Goal: Information Seeking & Learning: Learn about a topic

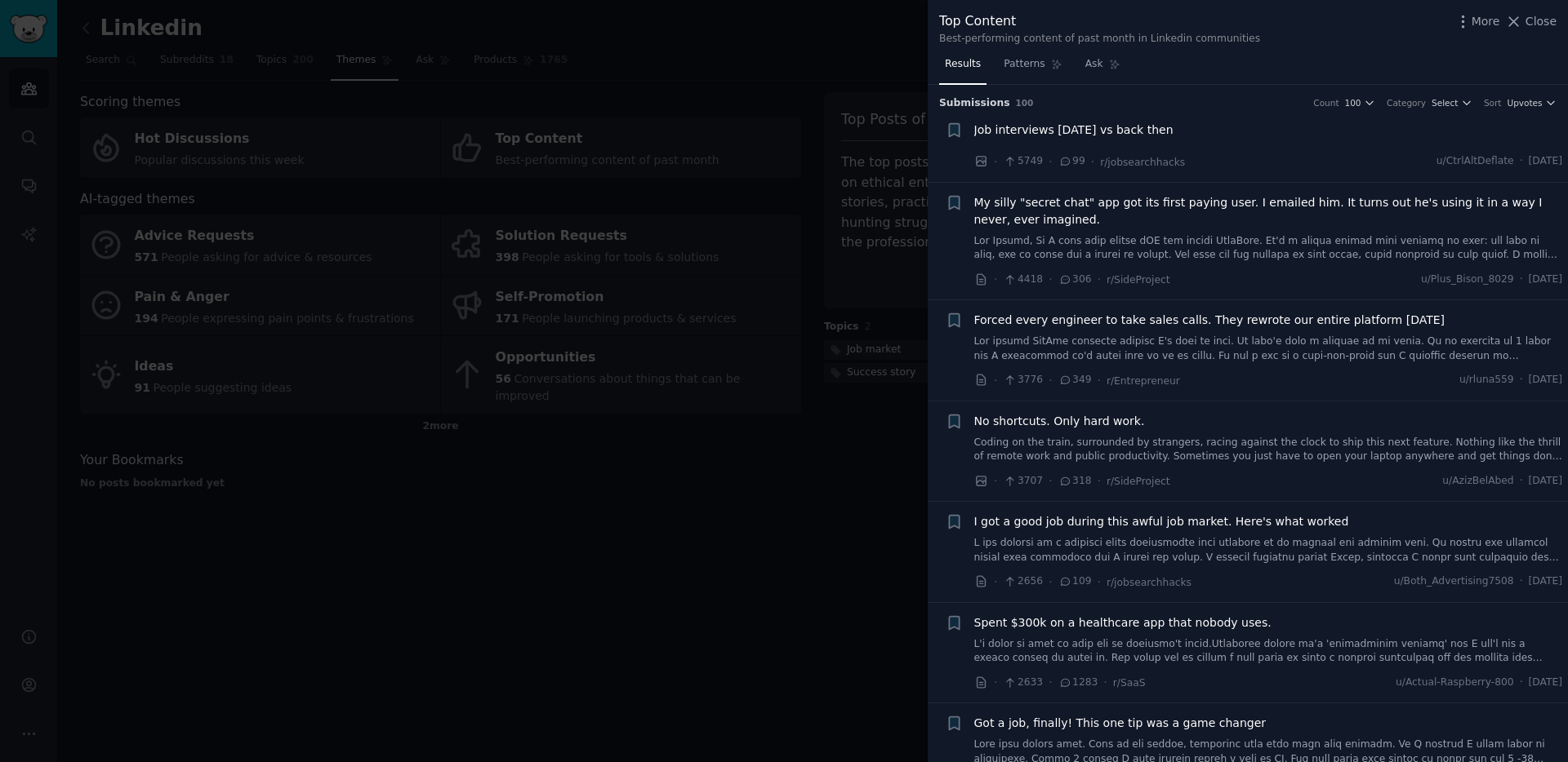
click at [1324, 40] on div "Top Content Best-performing content of past month in Linkedin communities More …" at bounding box center [1247, 29] width 618 height 35
click at [1263, 332] on div "Forced every engineer to take sales calls. They rewrote our entire platform [DA…" at bounding box center [1268, 337] width 589 height 51
click at [1260, 324] on span "Forced every engineer to take sales calls. They rewrote our entire platform [DA…" at bounding box center [1209, 321] width 471 height 17
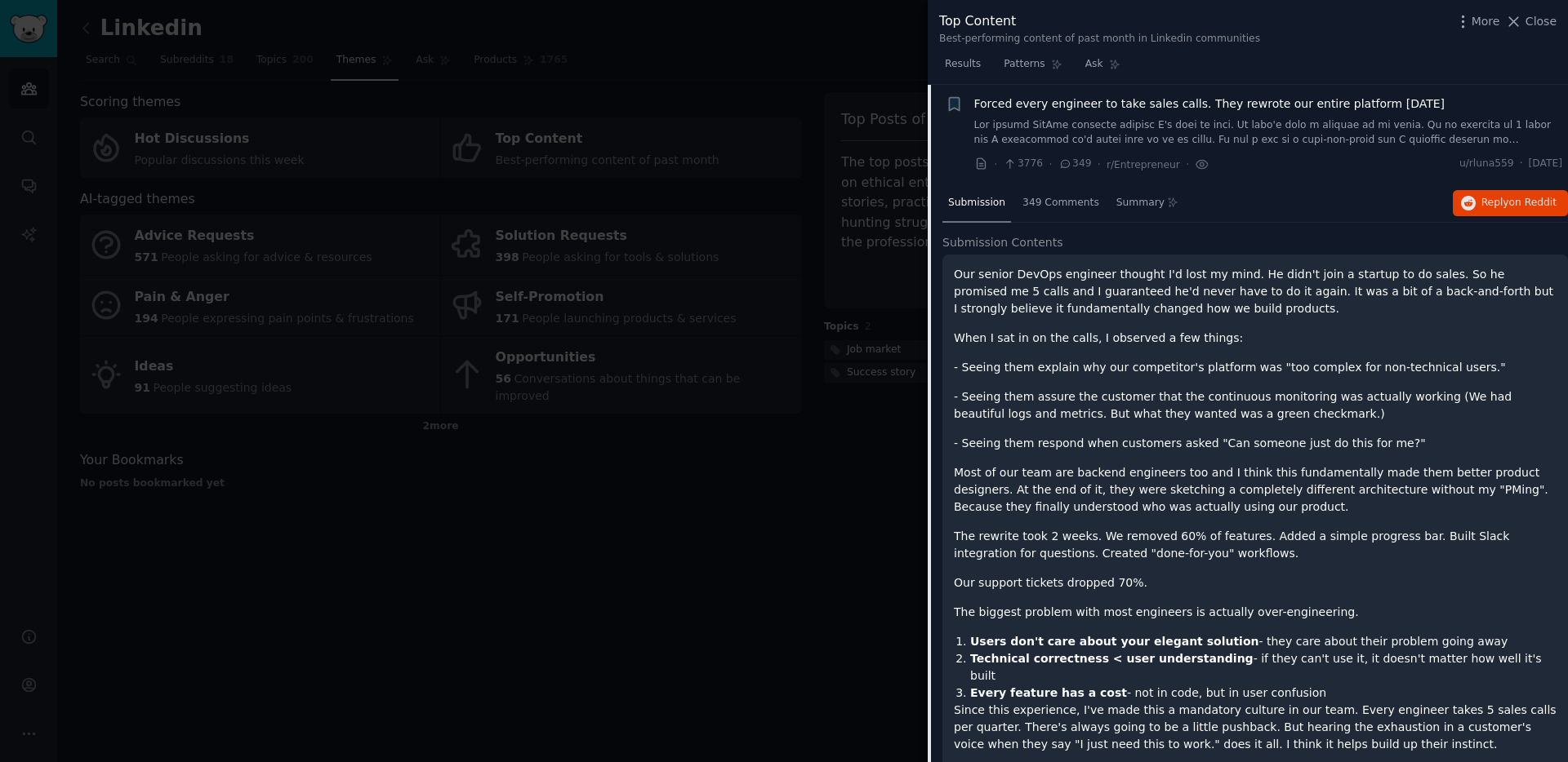
scroll to position [276, 0]
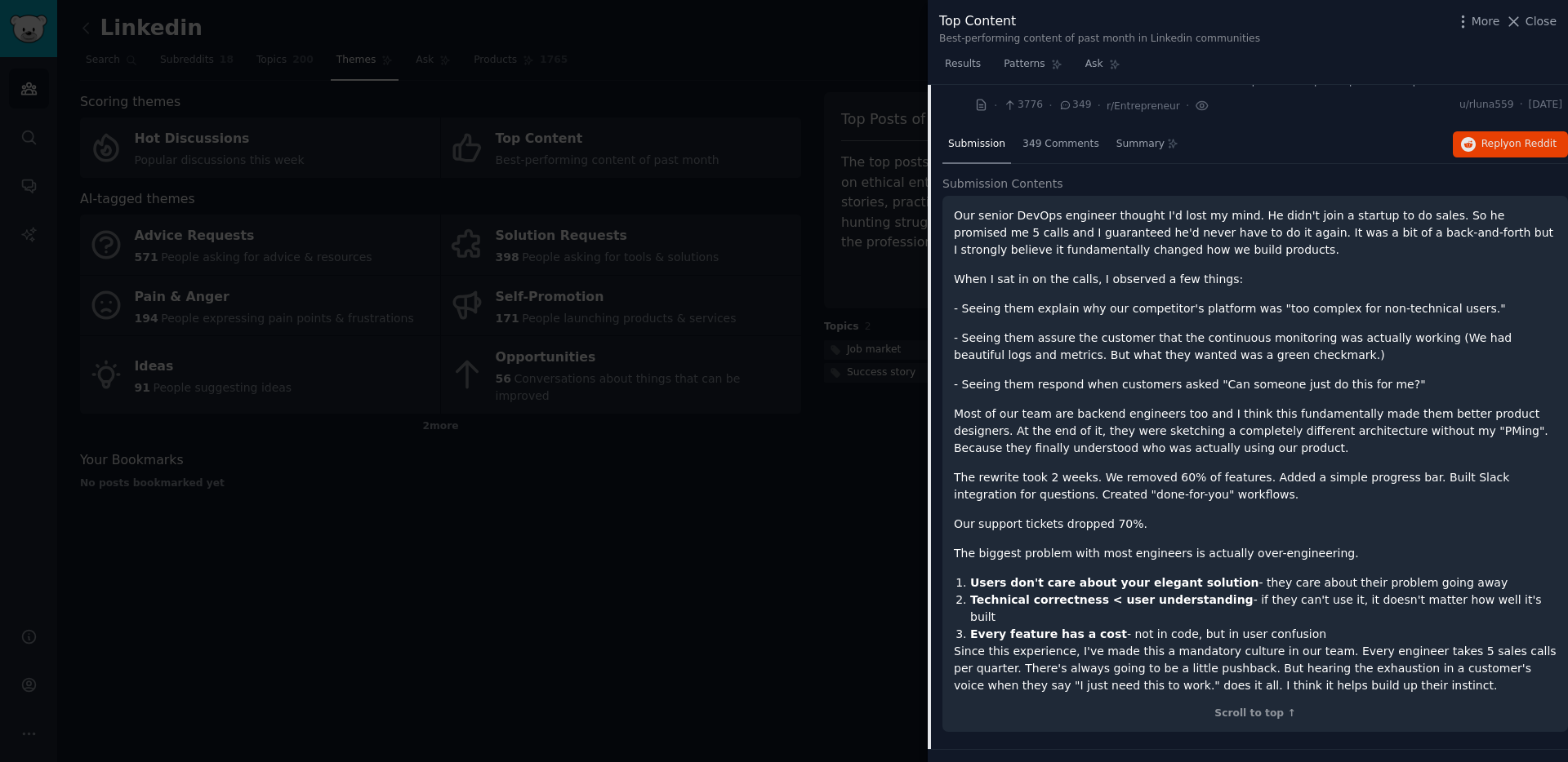
click at [747, 74] on div at bounding box center [784, 381] width 1568 height 762
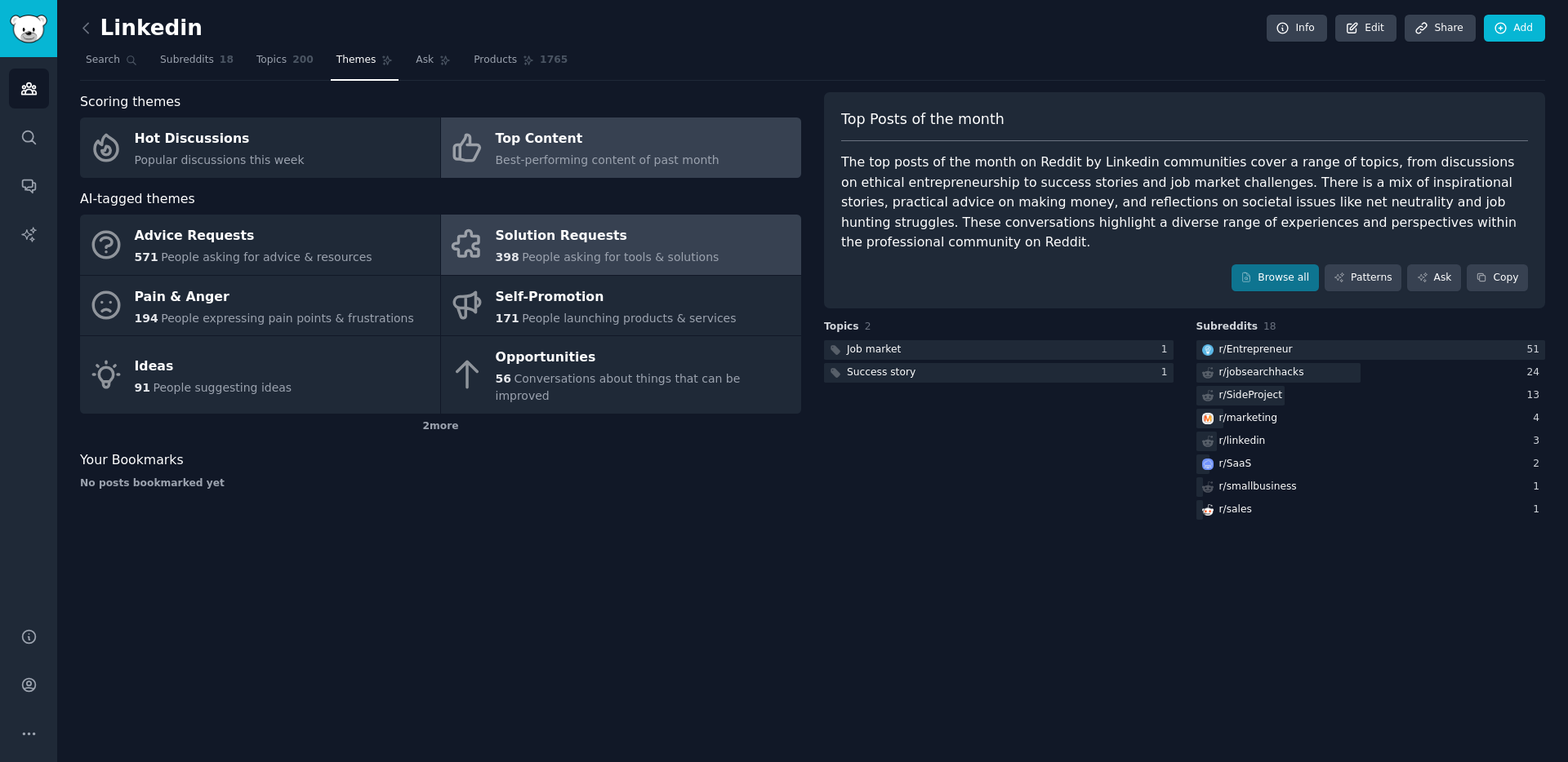
click at [591, 265] on div "398 People asking for tools & solutions" at bounding box center [607, 257] width 224 height 17
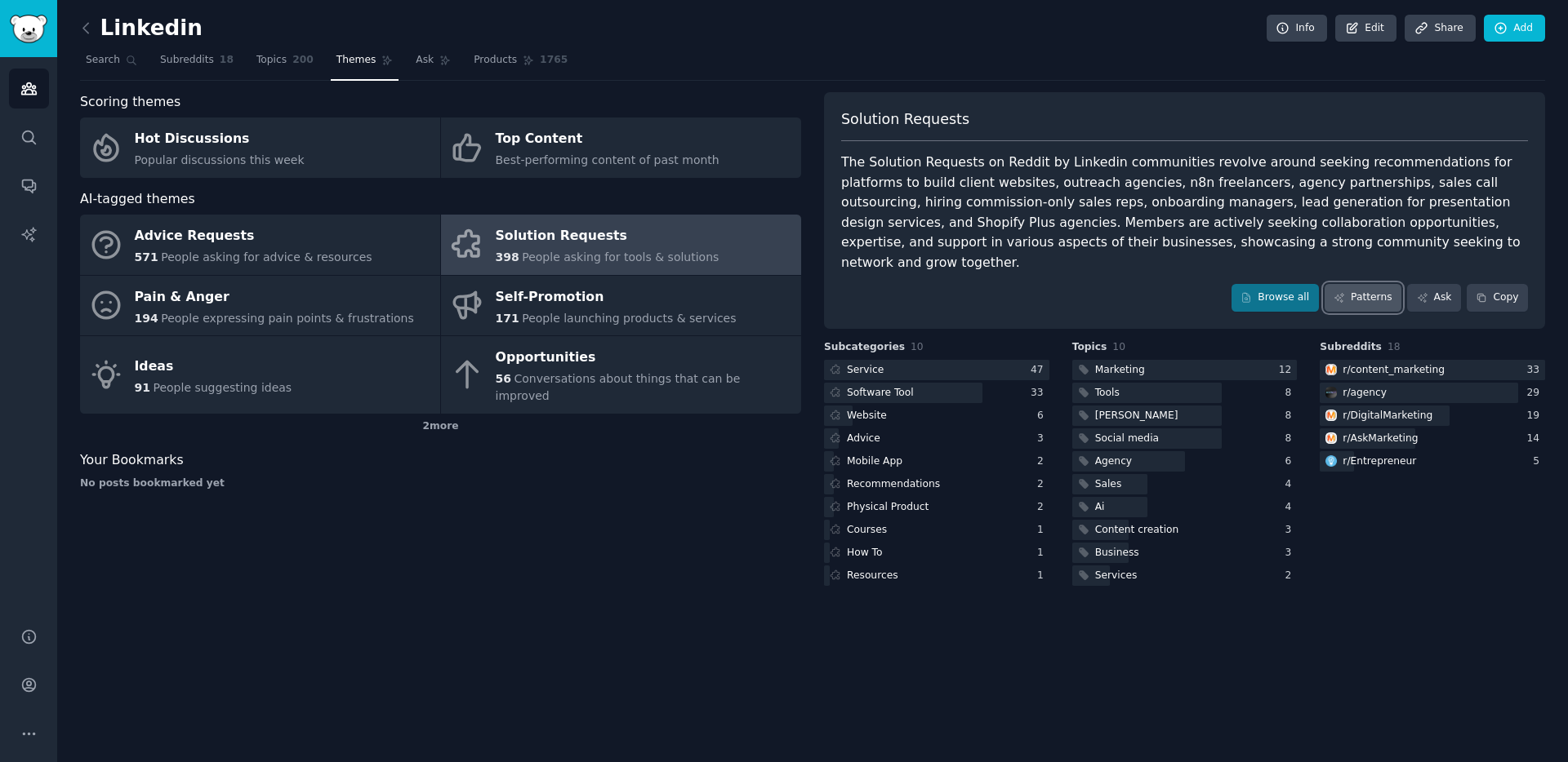
click at [1347, 284] on link "Patterns" at bounding box center [1363, 298] width 77 height 28
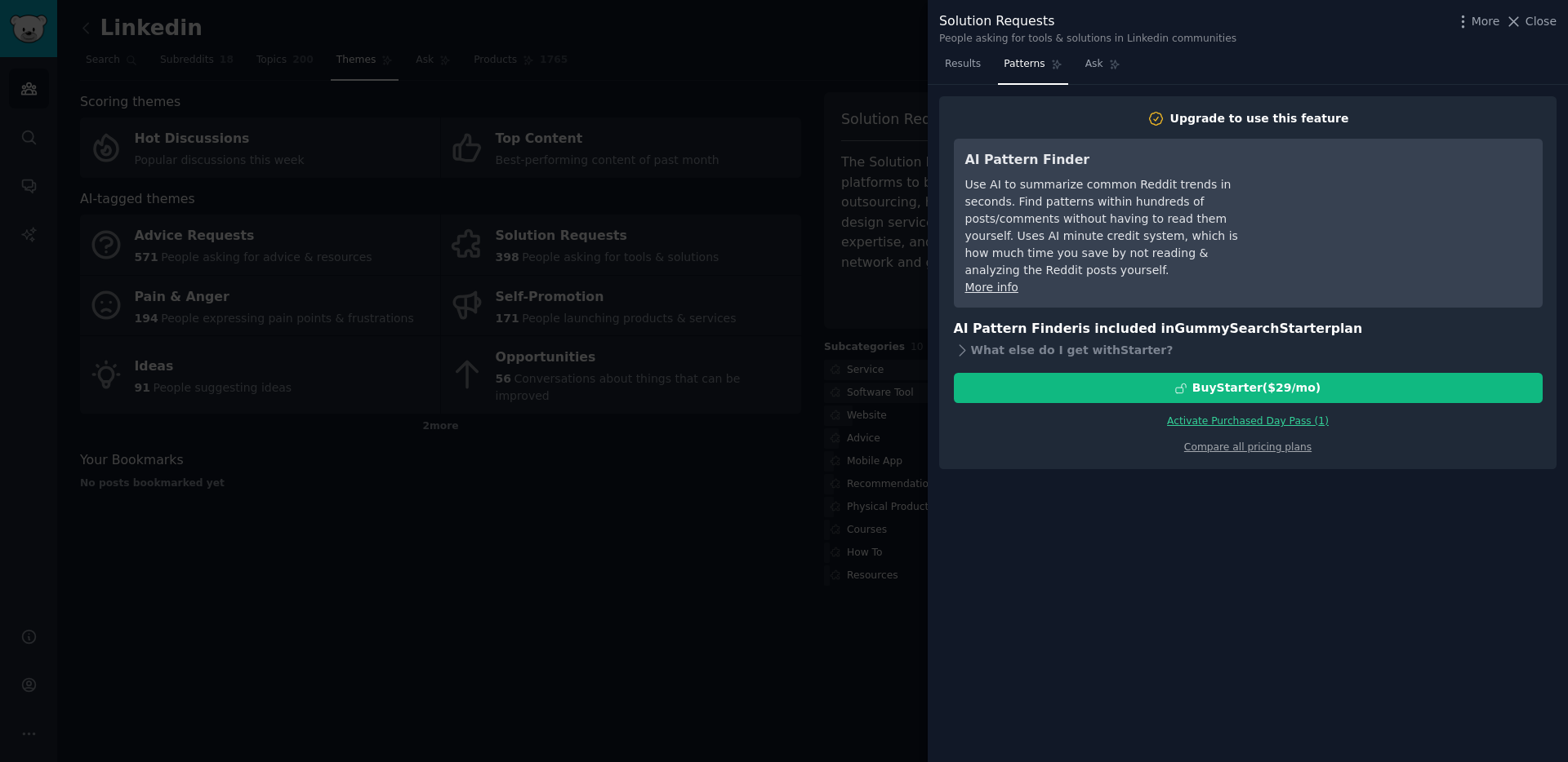
click at [750, 441] on div at bounding box center [784, 381] width 1568 height 762
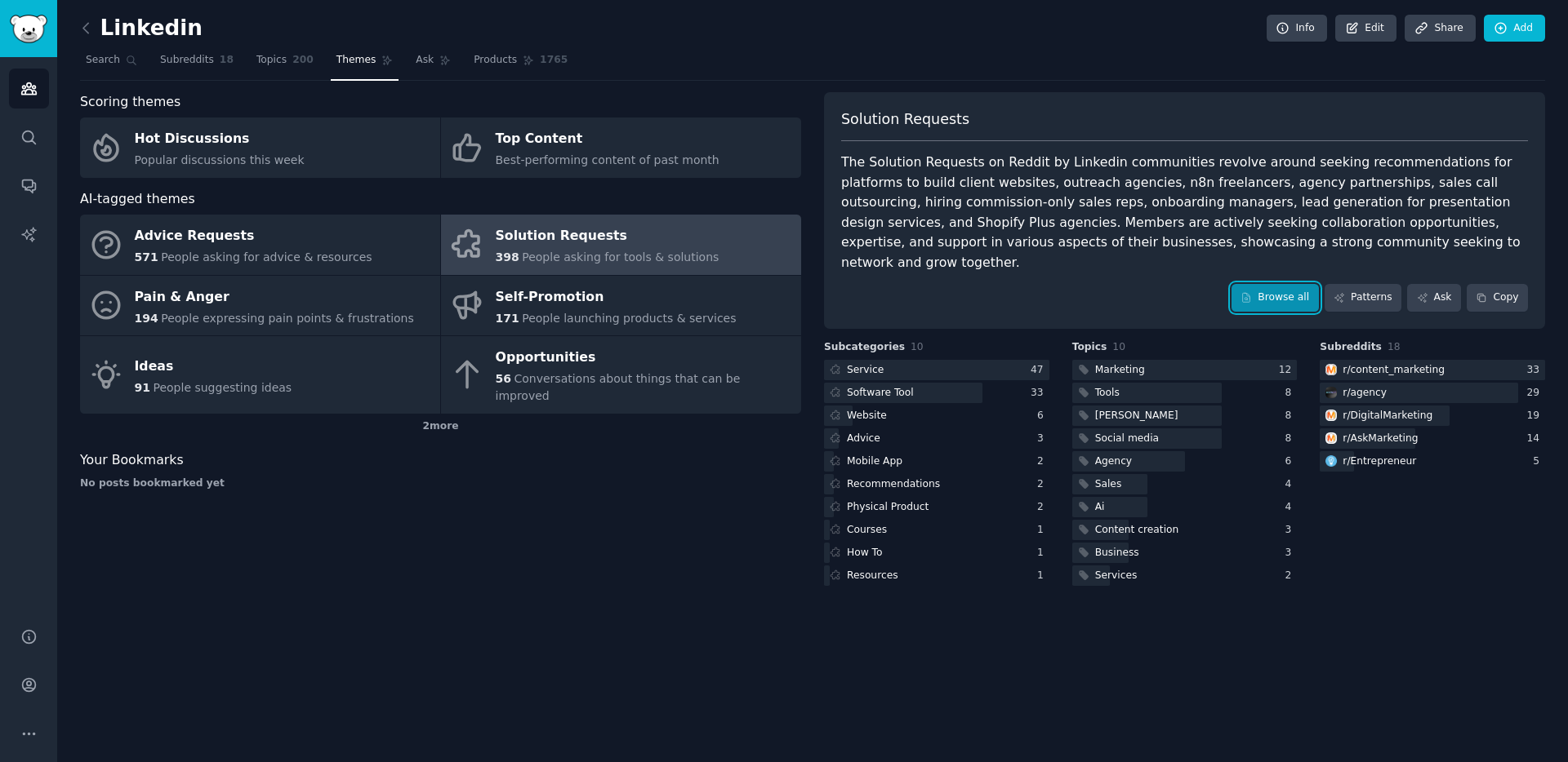
click at [1252, 292] on icon at bounding box center [1246, 298] width 12 height 12
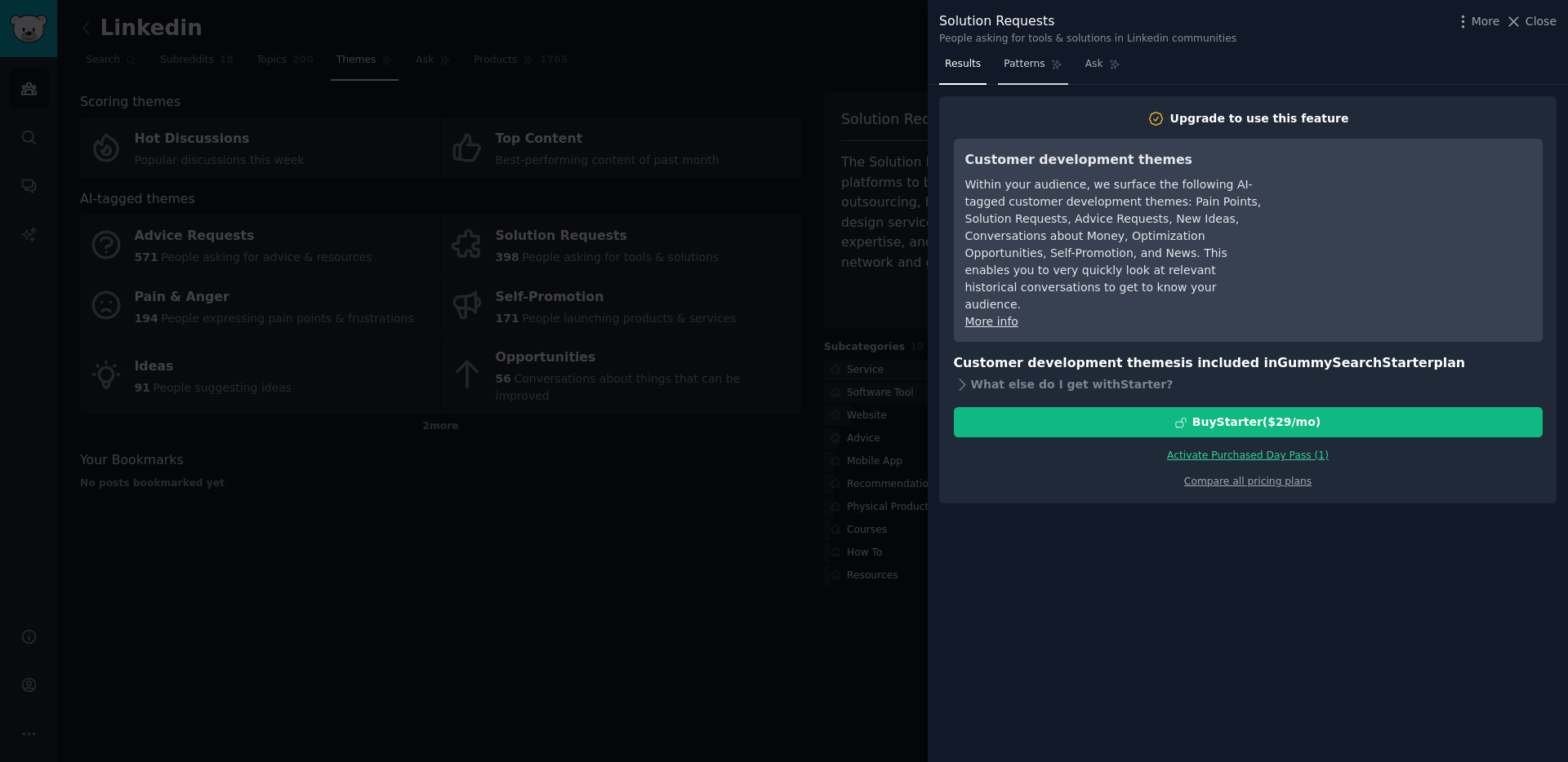
click at [1029, 67] on span "Patterns" at bounding box center [1023, 64] width 40 height 14
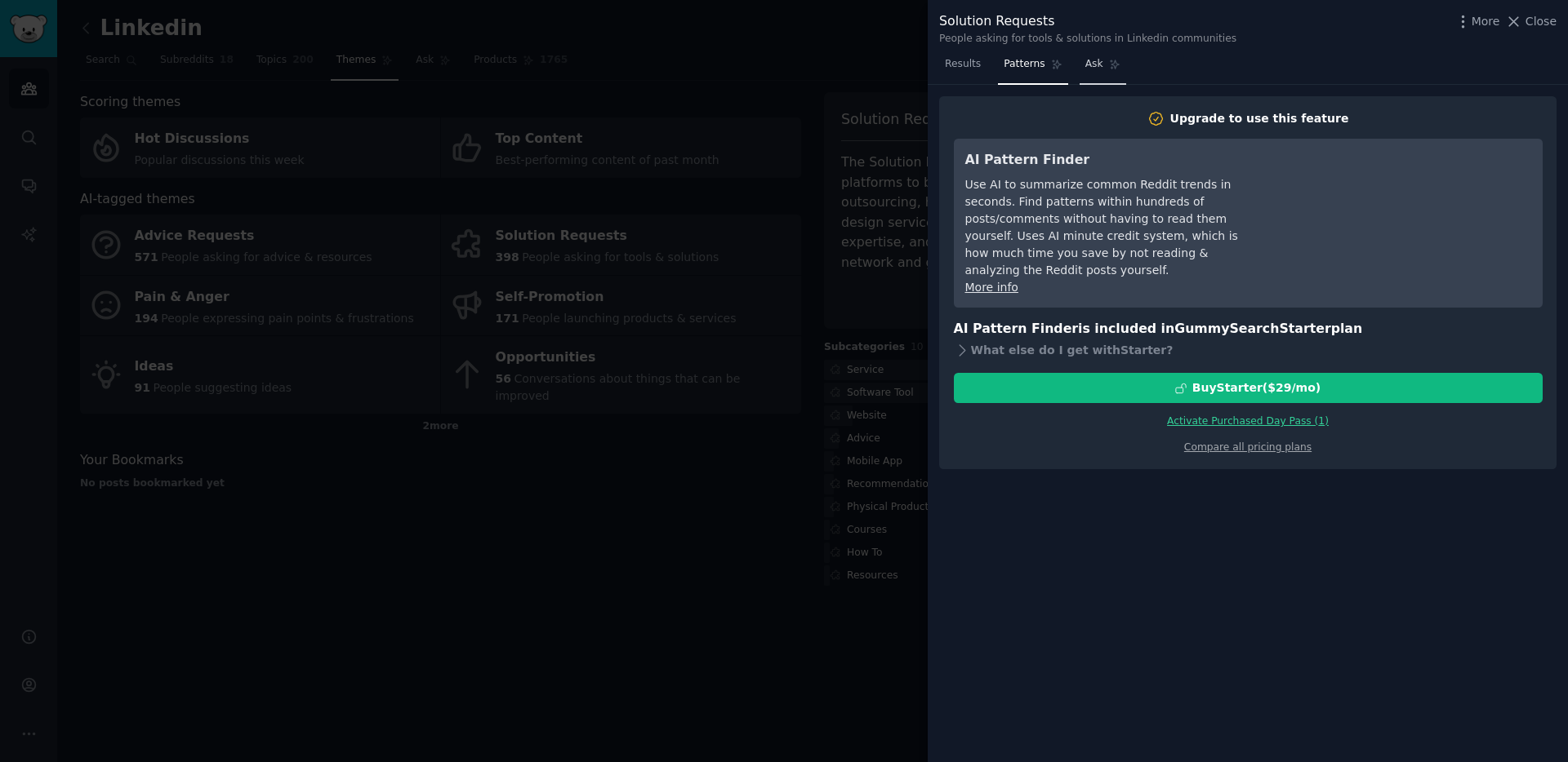
click at [1085, 64] on span "Ask" at bounding box center [1094, 64] width 18 height 14
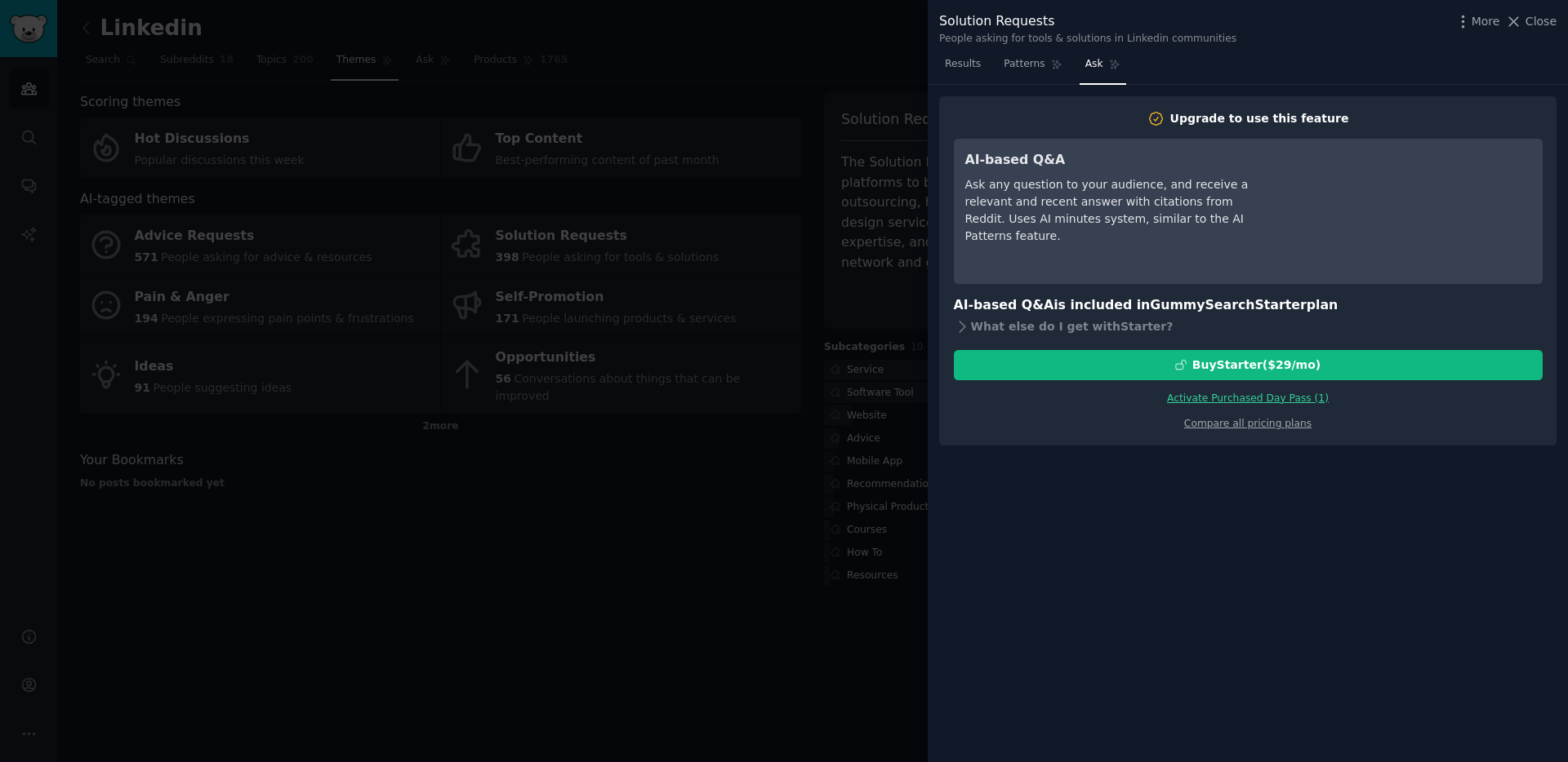
click at [919, 71] on div at bounding box center [784, 381] width 1568 height 762
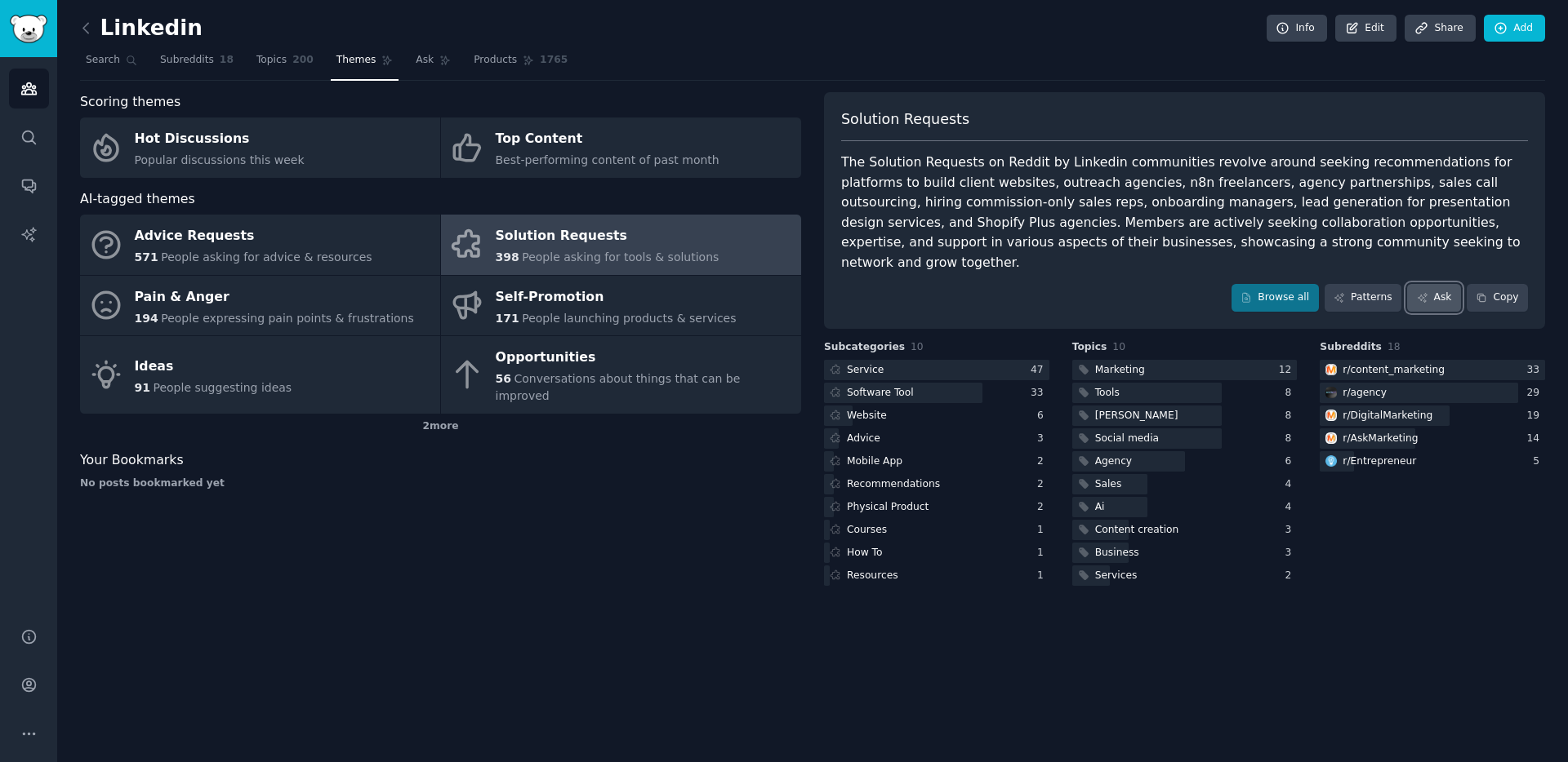
click at [1445, 284] on link "Ask" at bounding box center [1434, 298] width 54 height 28
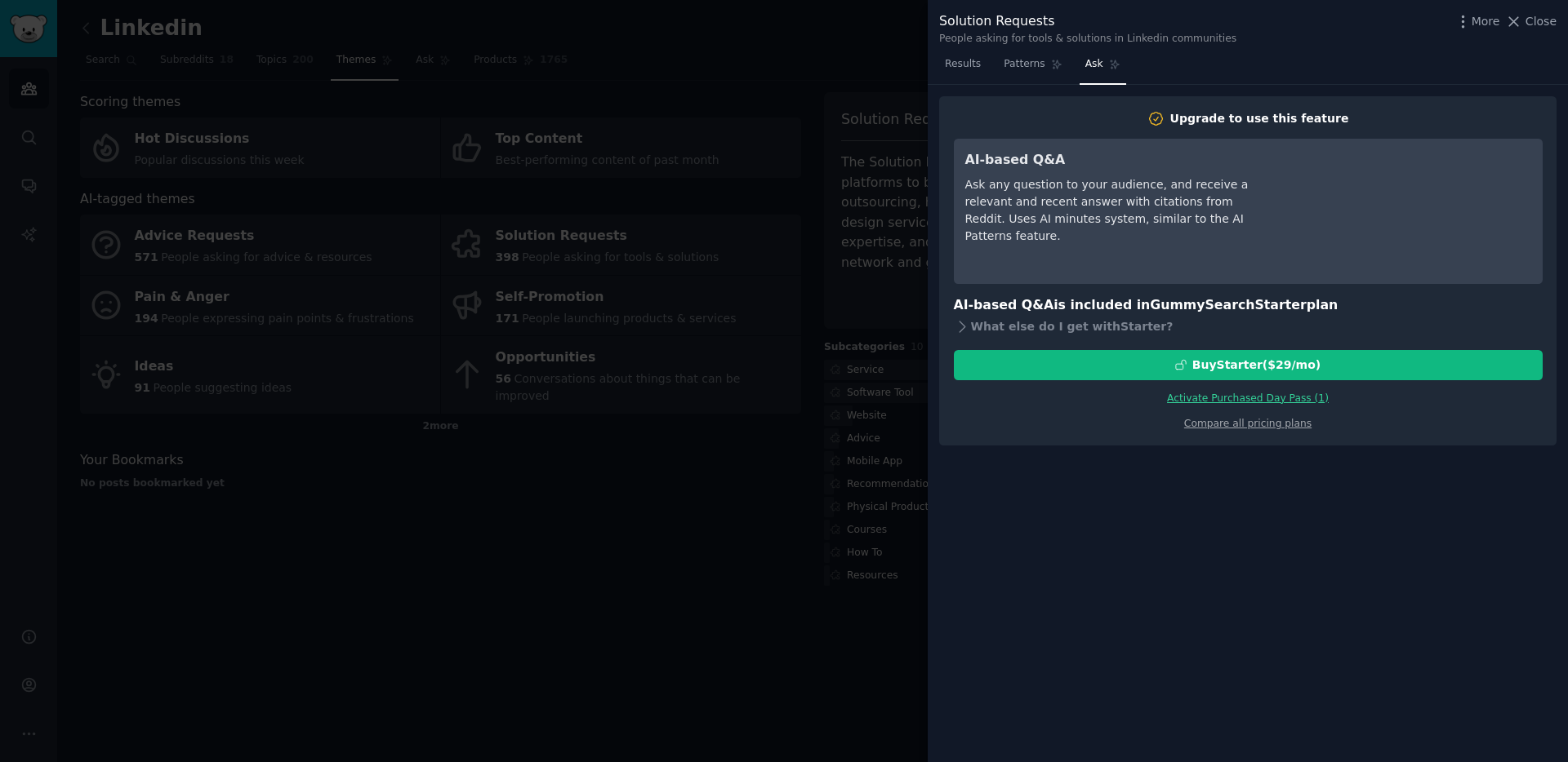
click at [778, 199] on div at bounding box center [784, 381] width 1568 height 762
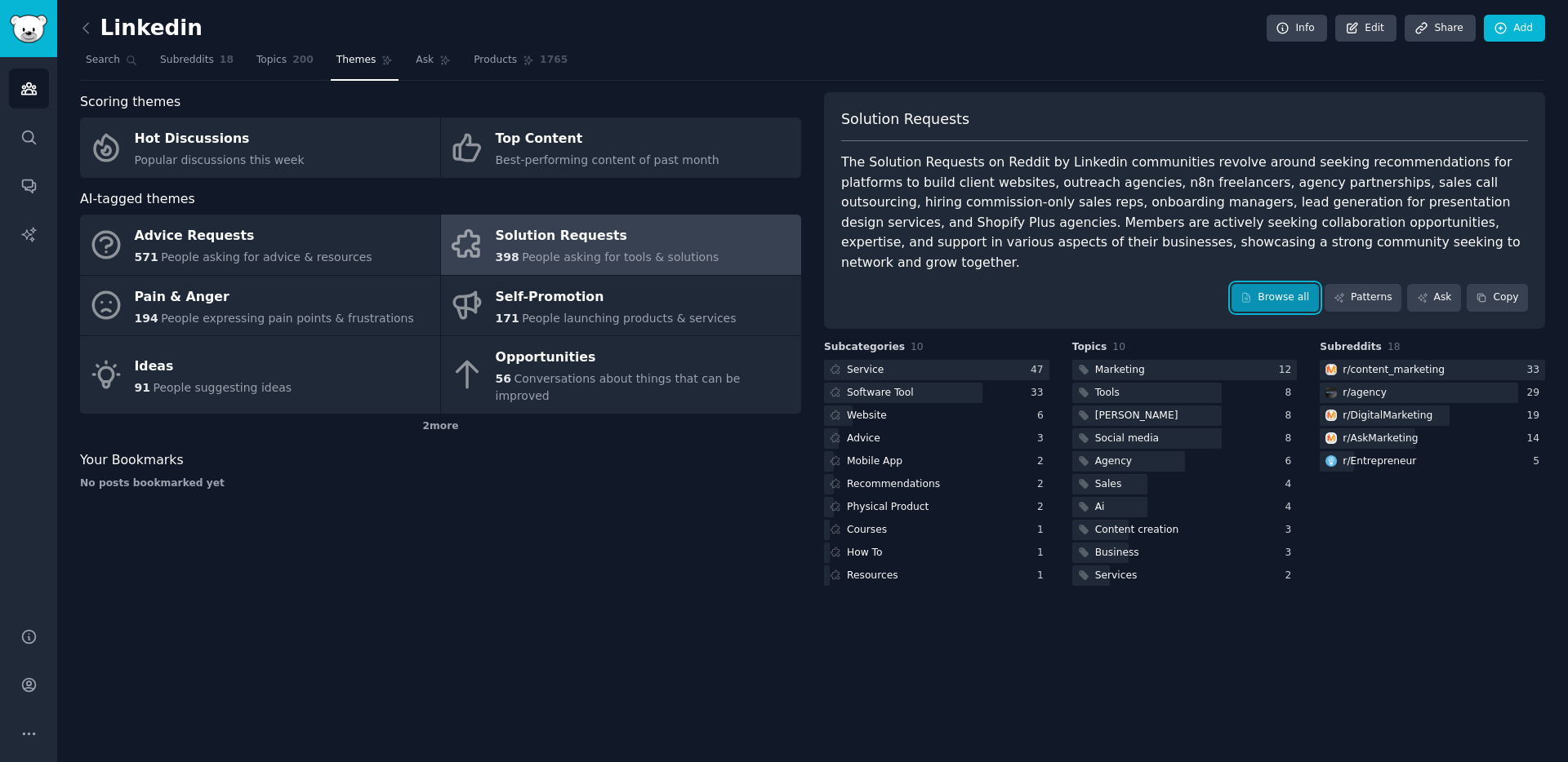
click at [1275, 284] on link "Browse all" at bounding box center [1275, 298] width 88 height 28
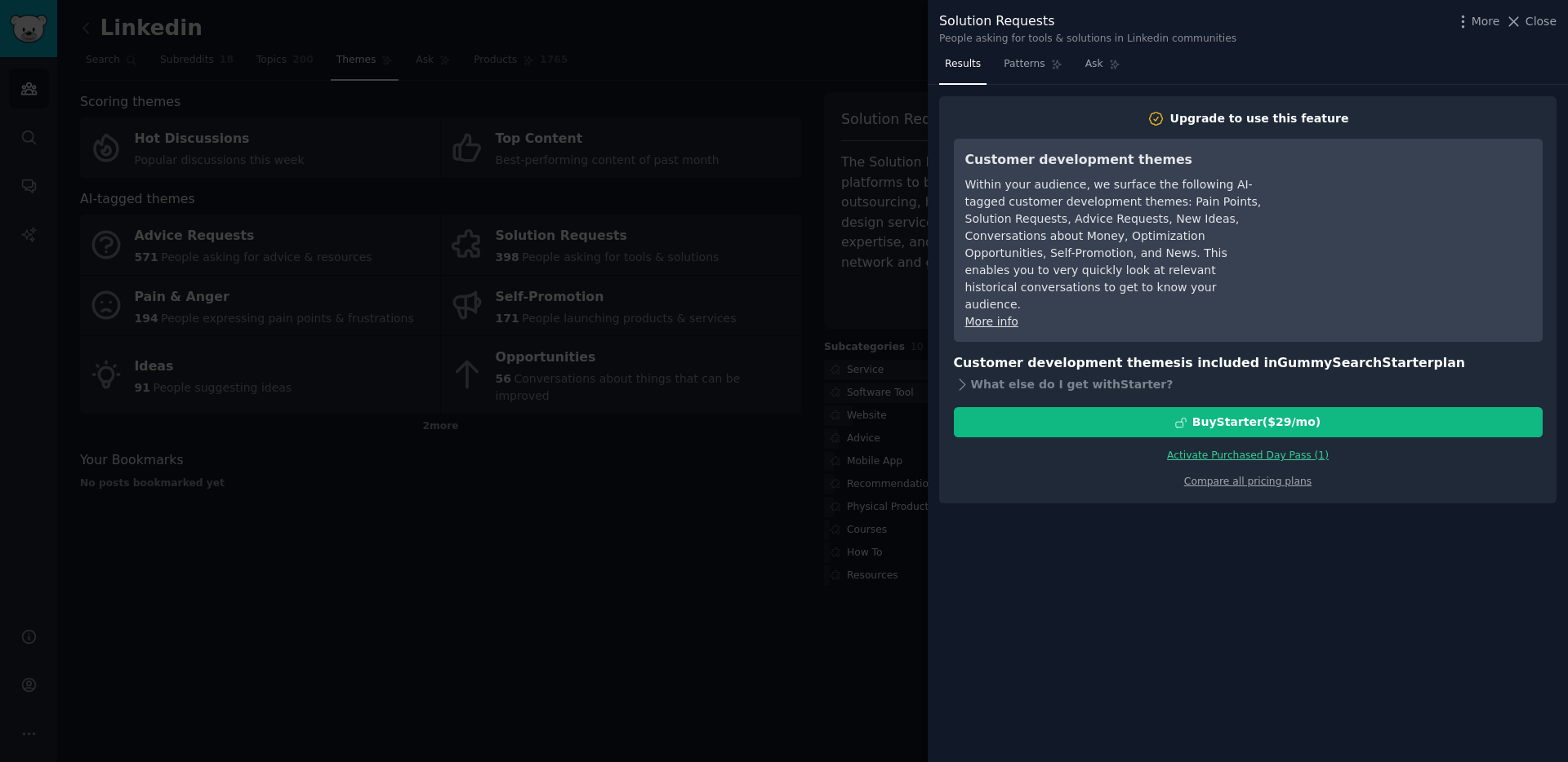
click at [977, 315] on link "More info" at bounding box center [992, 322] width 53 height 13
click at [971, 373] on div "What else do I get with Starter ?" at bounding box center [1248, 384] width 589 height 23
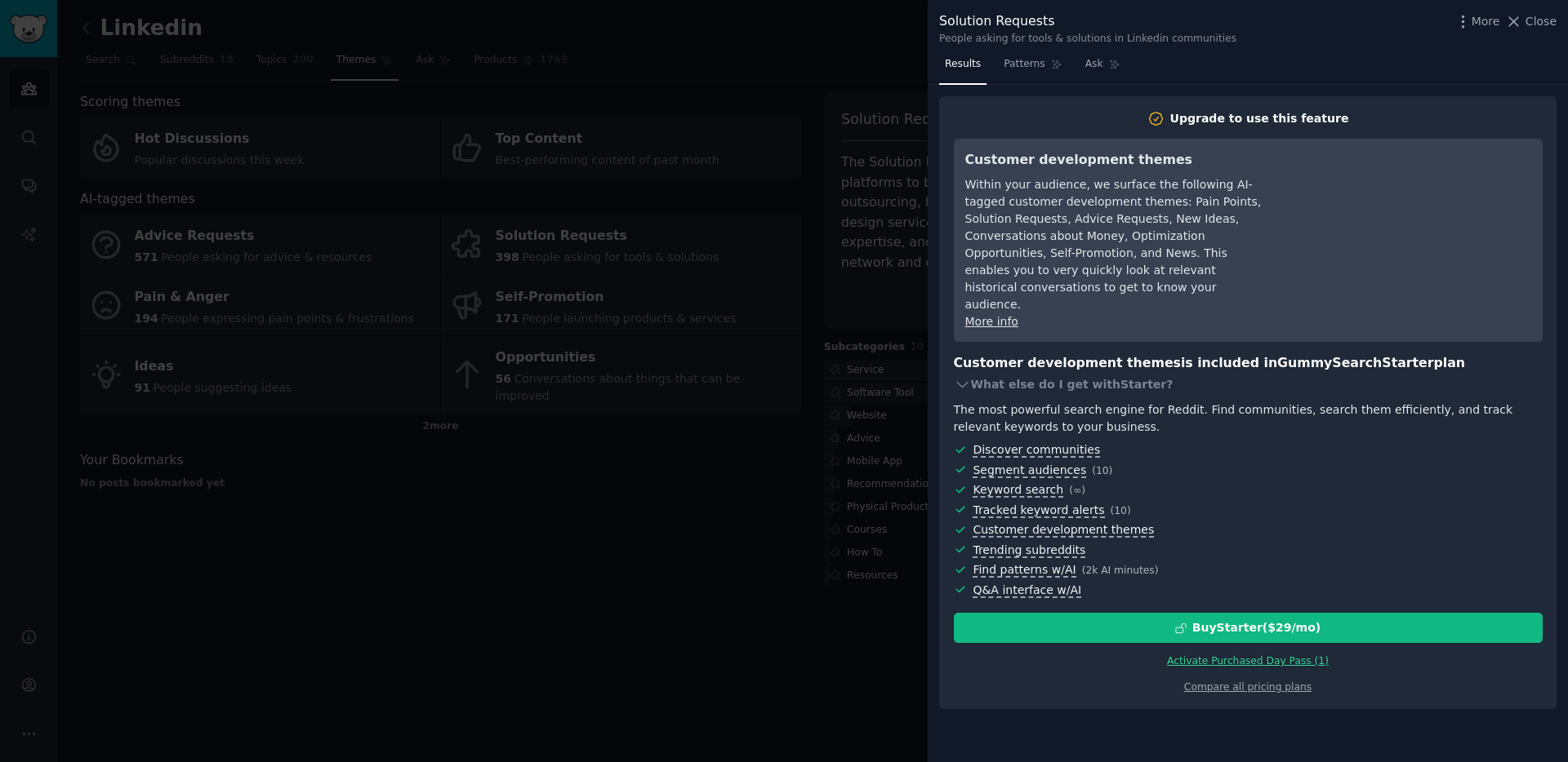
click at [761, 462] on div at bounding box center [784, 381] width 1568 height 762
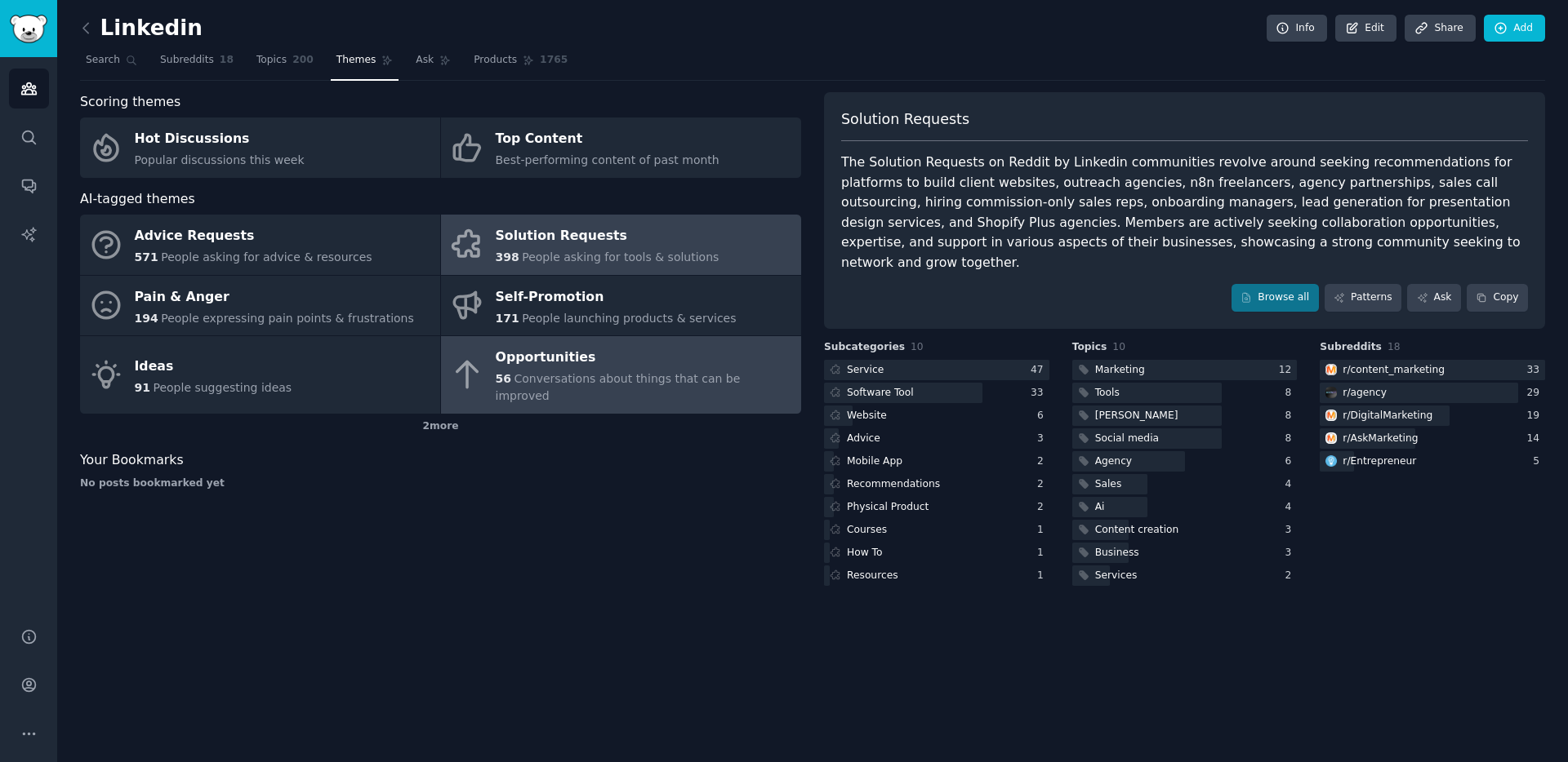
click at [611, 347] on div "Opportunities" at bounding box center [644, 357] width 297 height 26
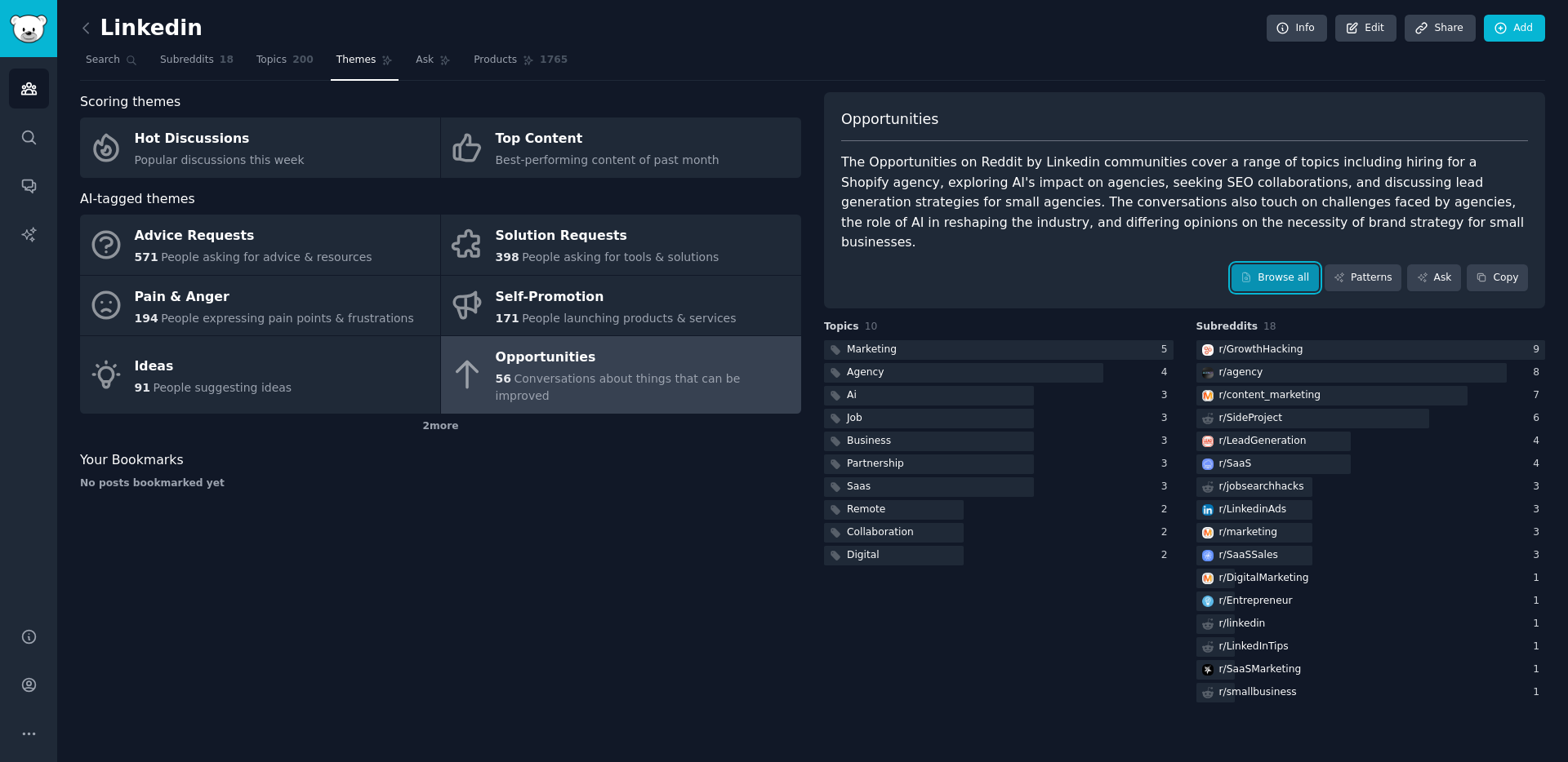
click at [1279, 265] on link "Browse all" at bounding box center [1275, 278] width 88 height 28
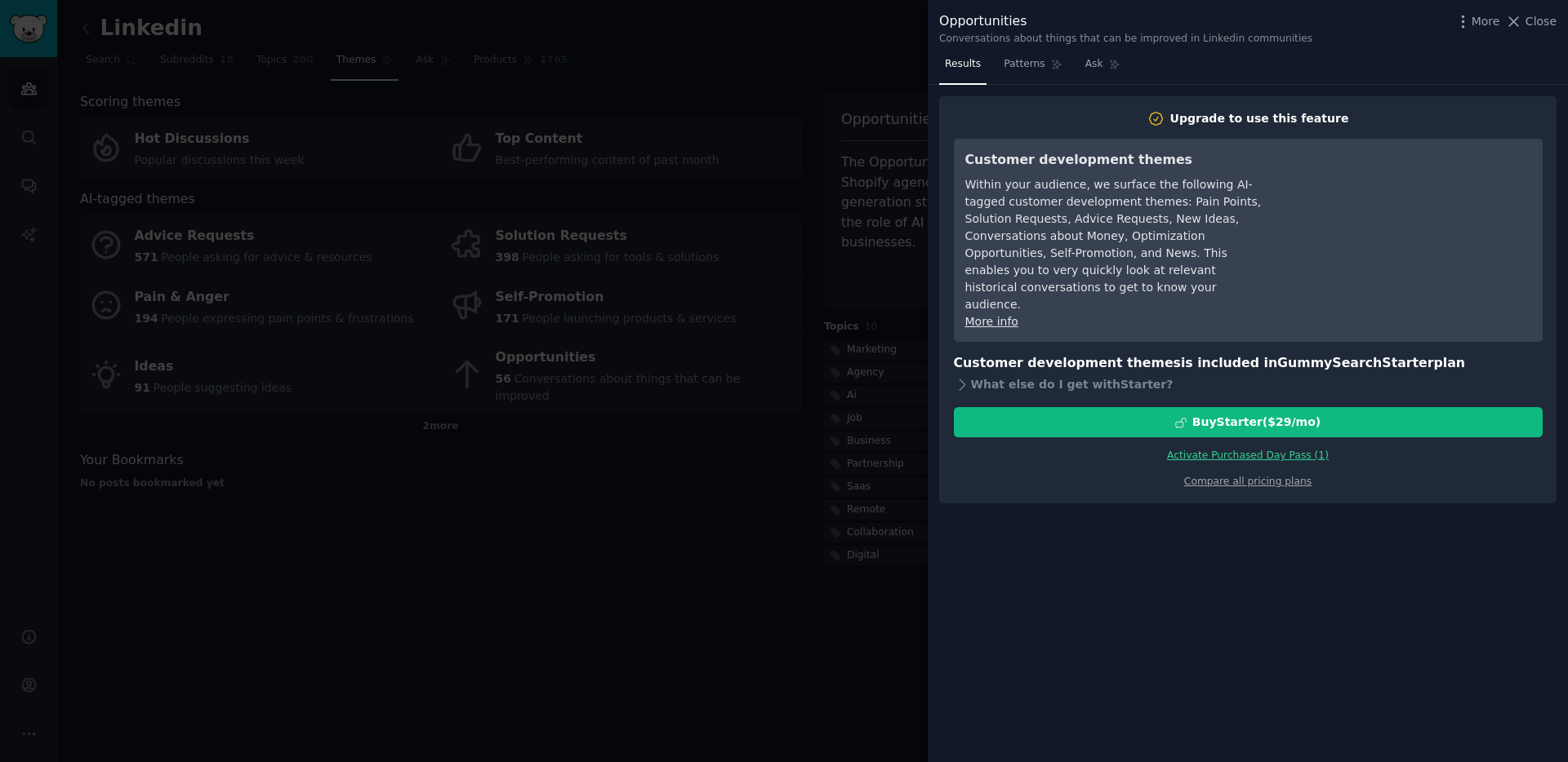
click at [757, 535] on div at bounding box center [784, 381] width 1568 height 762
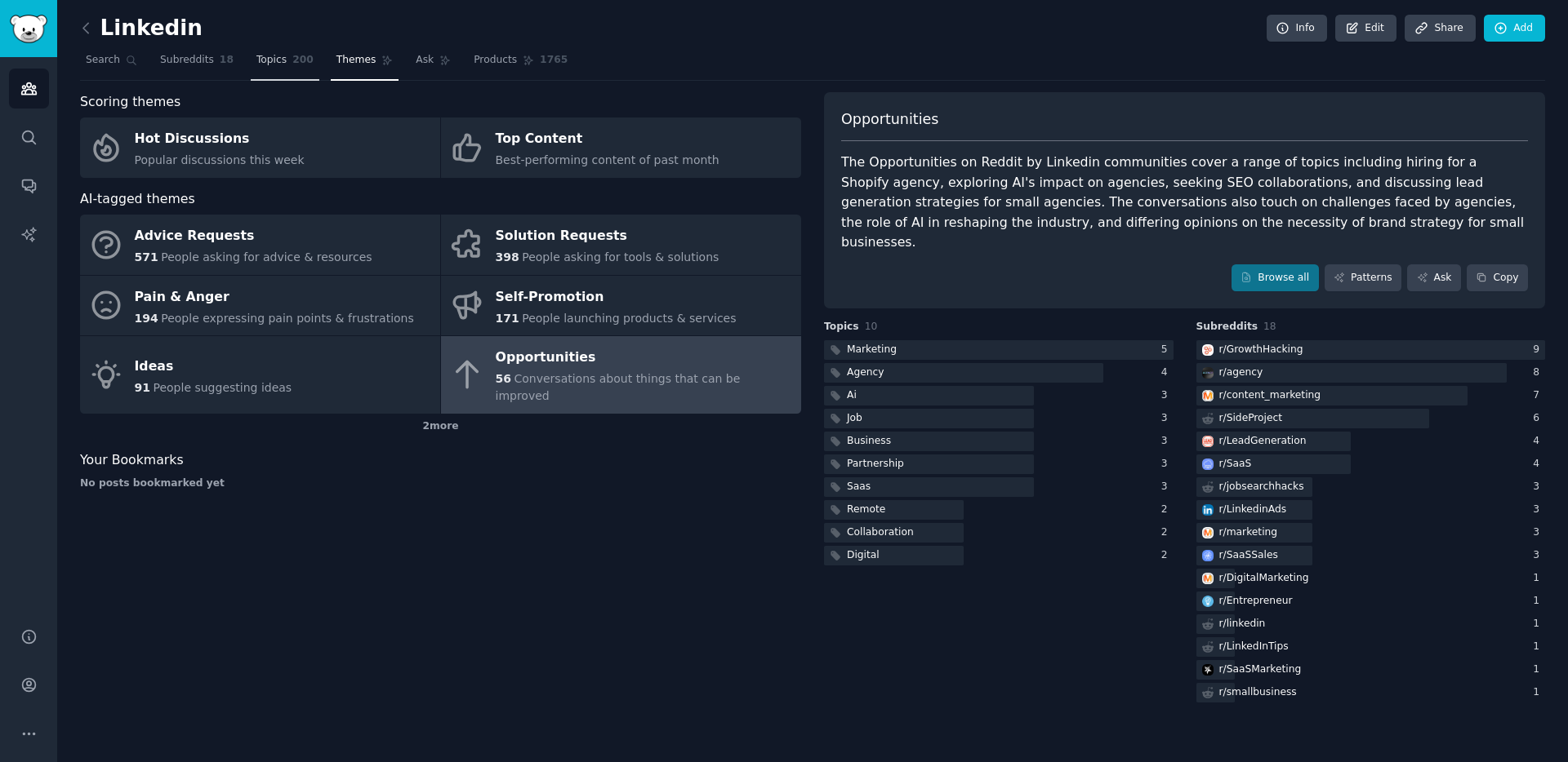
click at [280, 67] on link "Topics 200" at bounding box center [284, 64] width 68 height 34
